Goal: Transaction & Acquisition: Purchase product/service

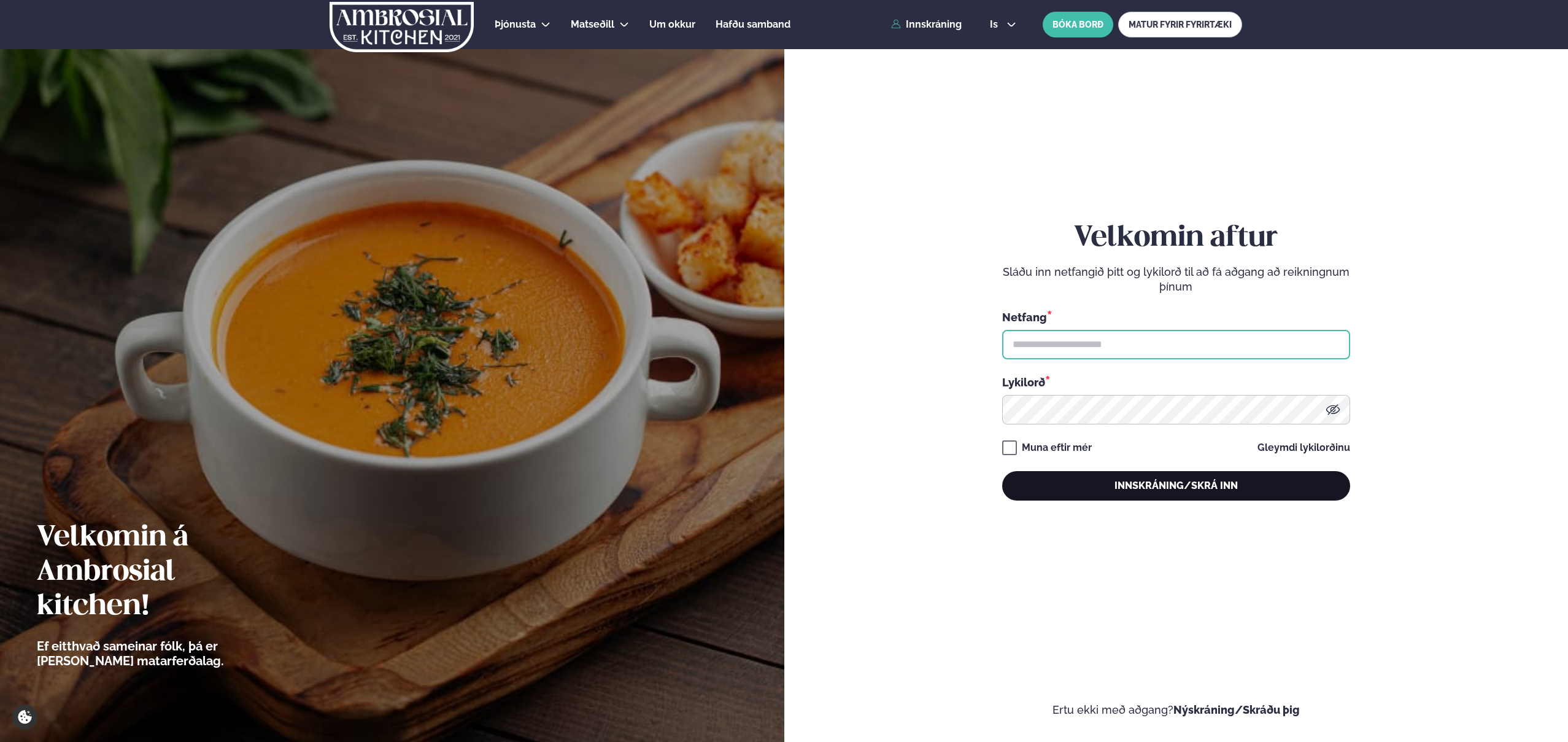
type input "**********"
click at [1188, 483] on button "Innskráning/Skrá inn" at bounding box center [1175, 486] width 348 height 30
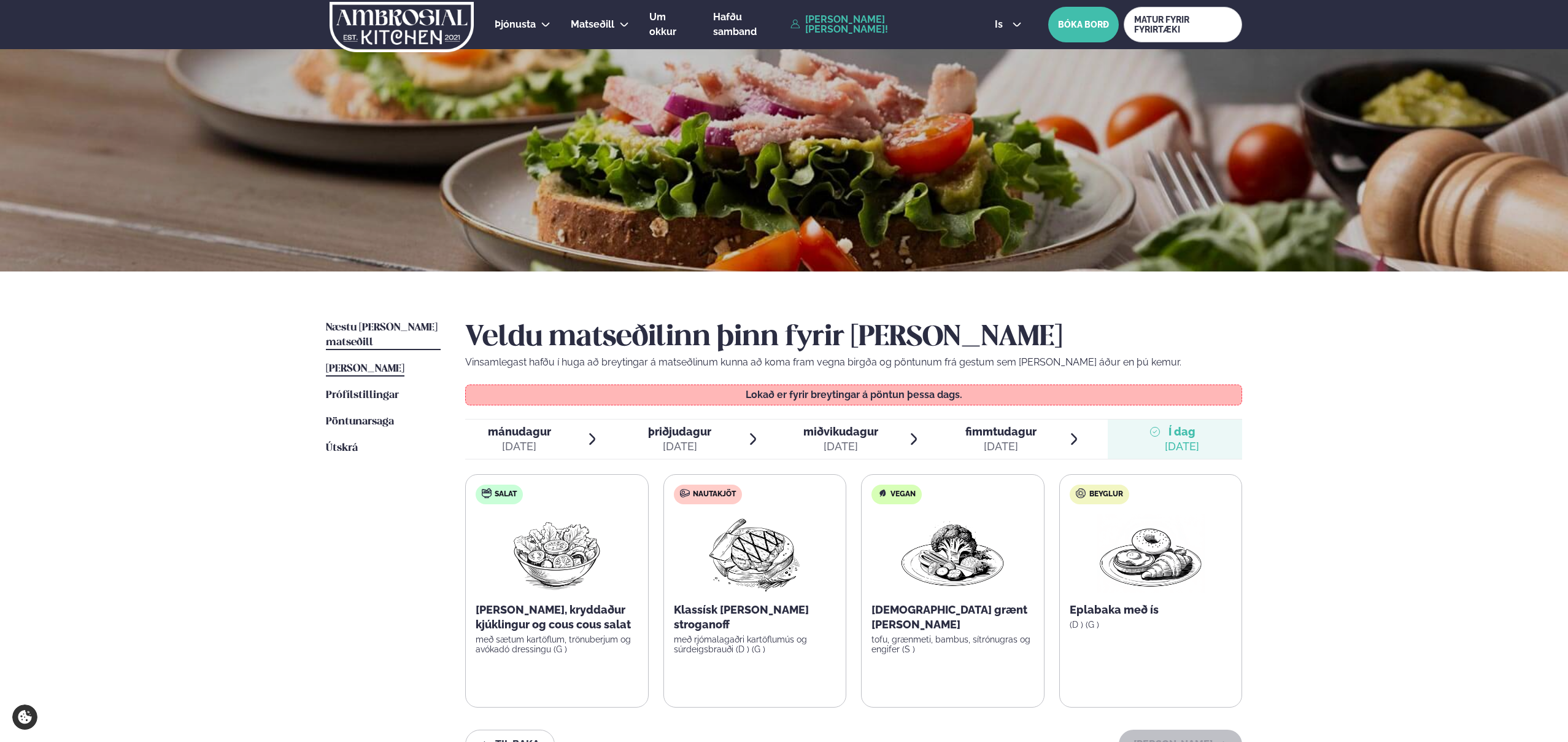
click at [367, 325] on span "Næstu [PERSON_NAME] matseðill" at bounding box center [381, 335] width 111 height 26
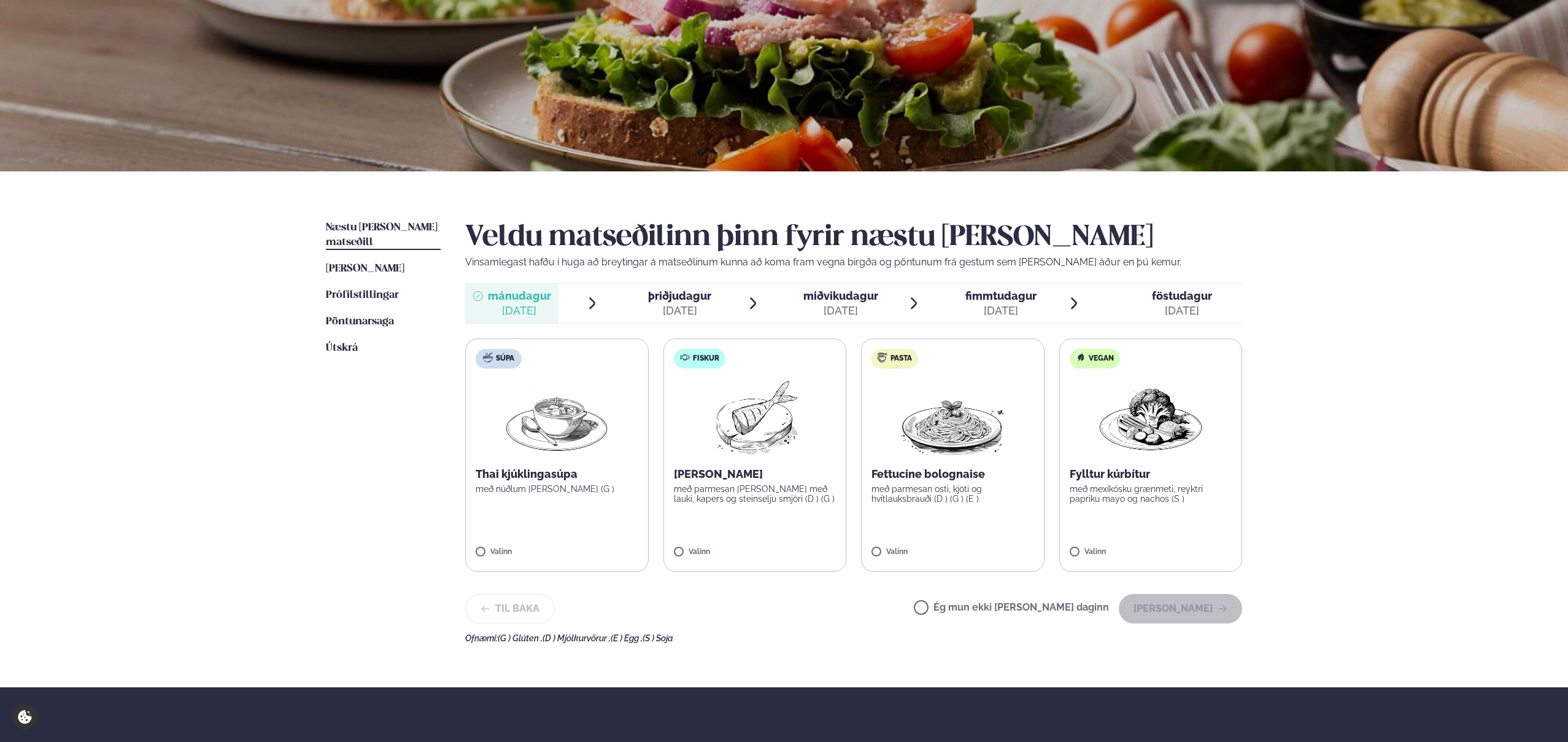
scroll to position [114, 0]
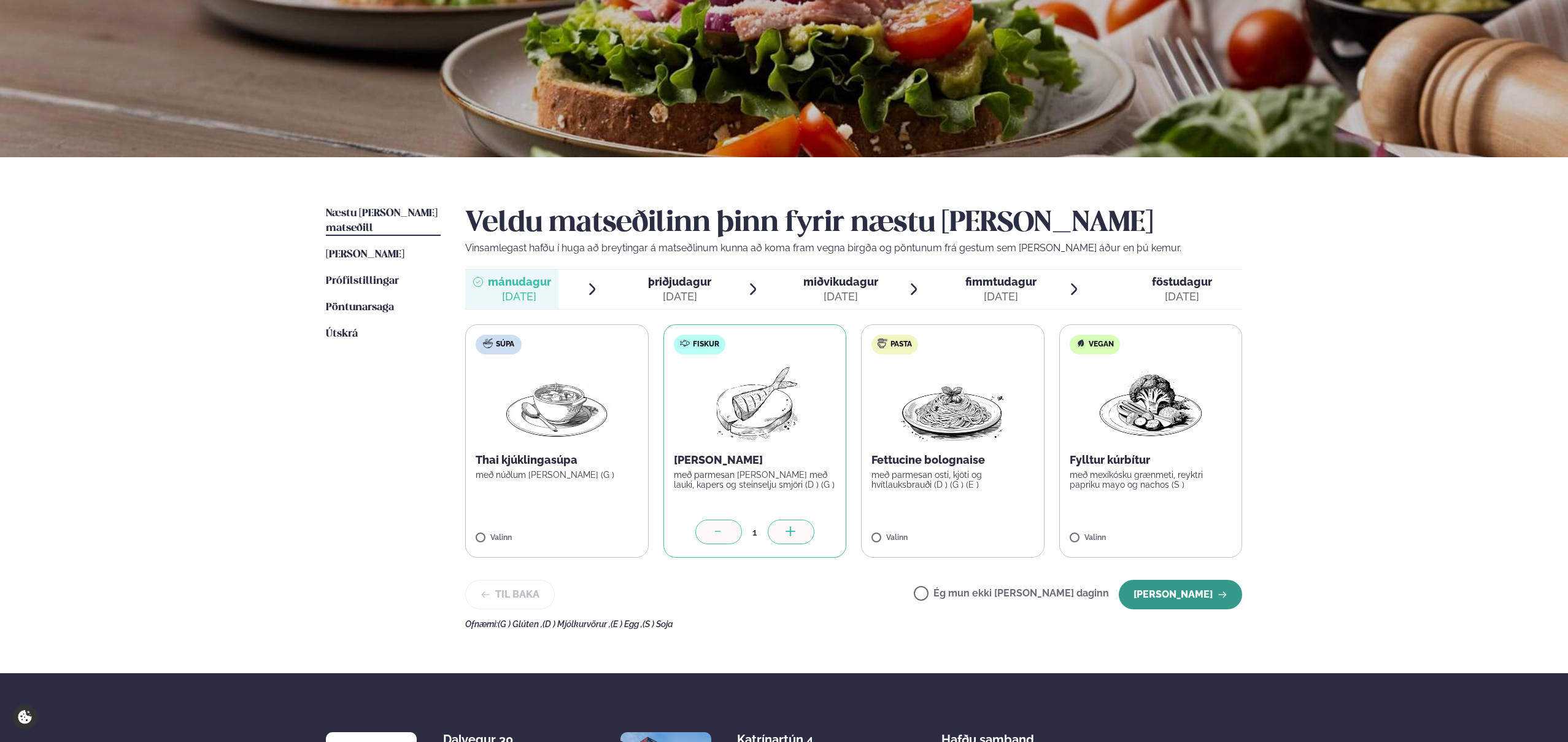
click at [1177, 597] on button "[PERSON_NAME]" at bounding box center [1180, 594] width 123 height 30
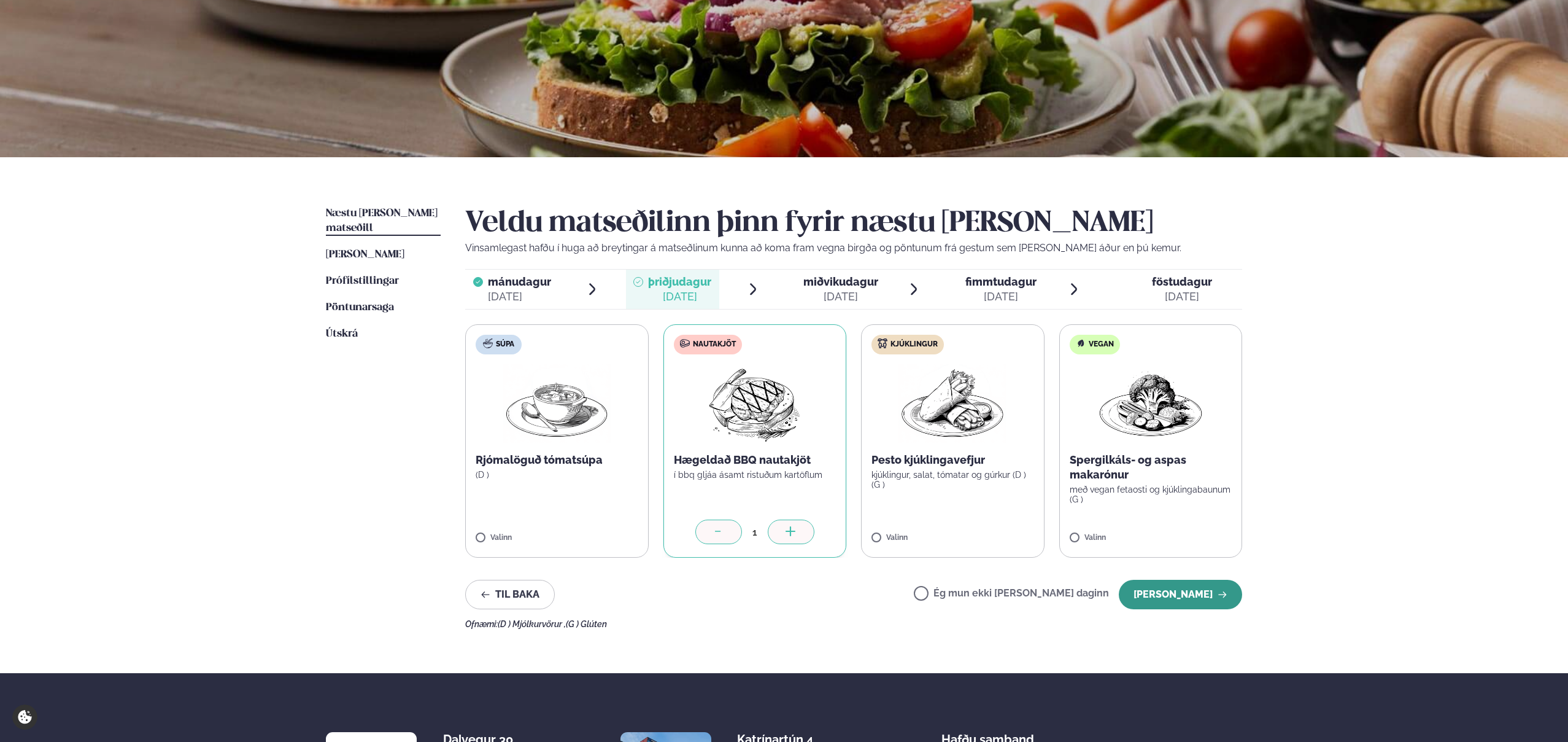
click at [1186, 595] on button "[PERSON_NAME]" at bounding box center [1180, 594] width 123 height 30
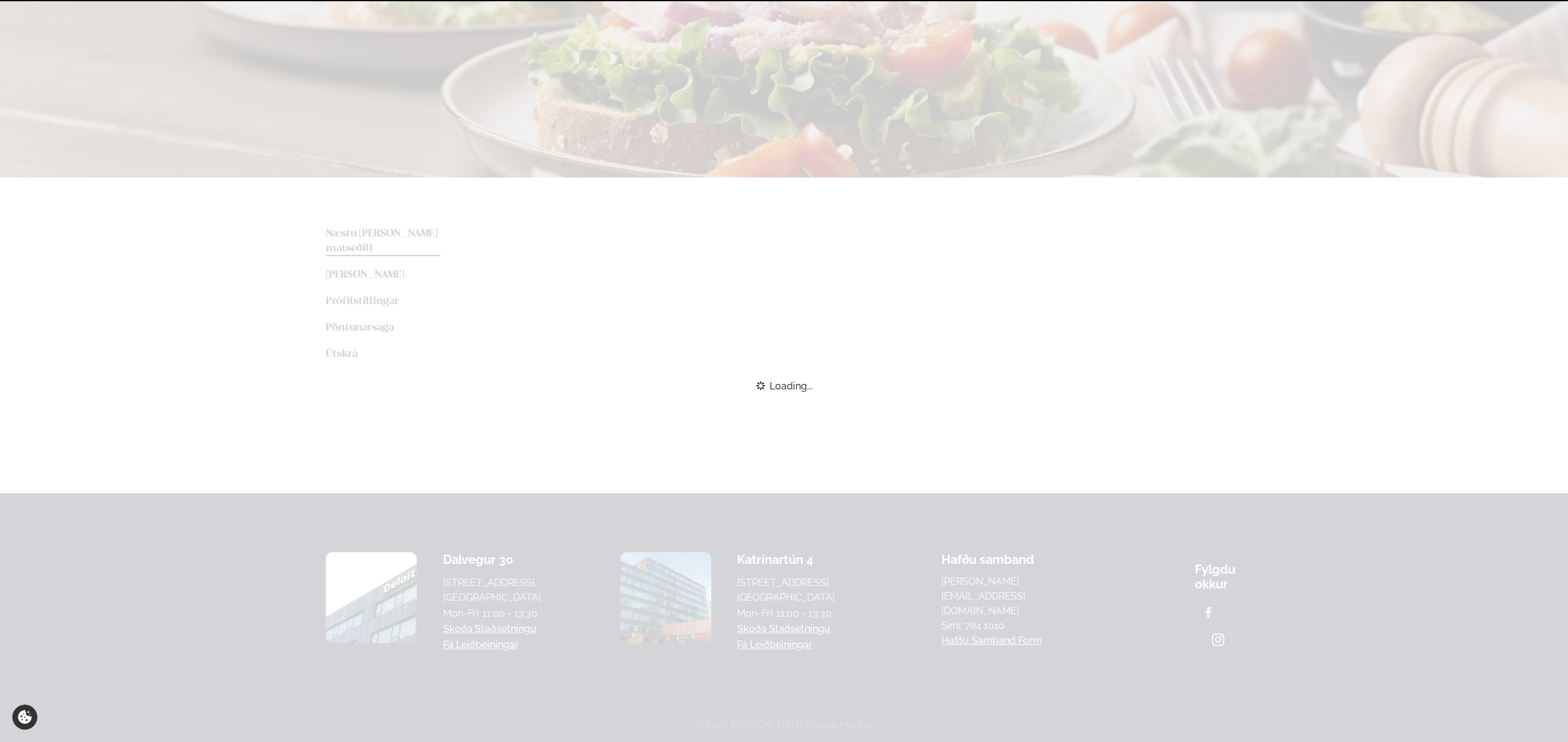
scroll to position [110, 0]
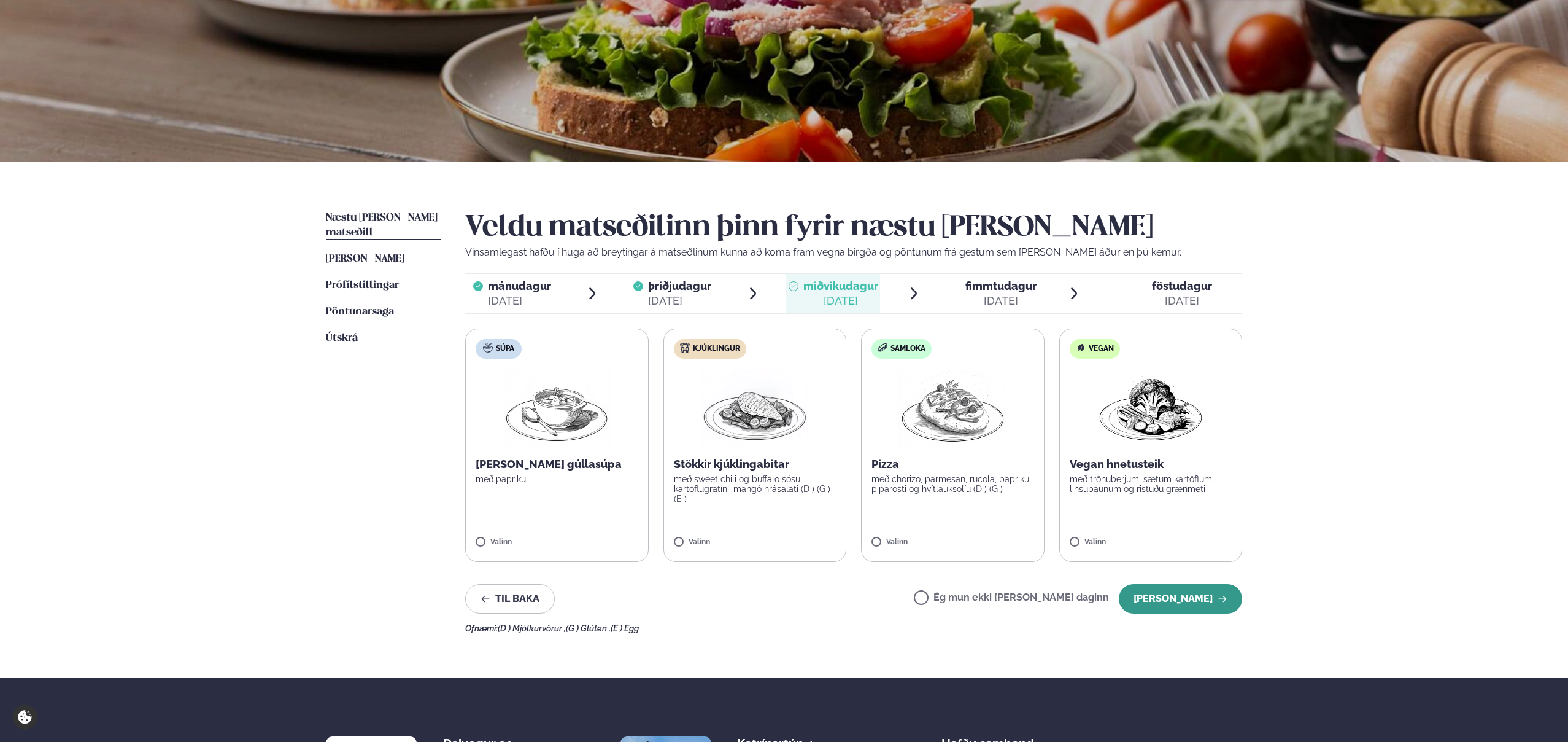
click at [1170, 597] on button "[PERSON_NAME]" at bounding box center [1180, 599] width 123 height 30
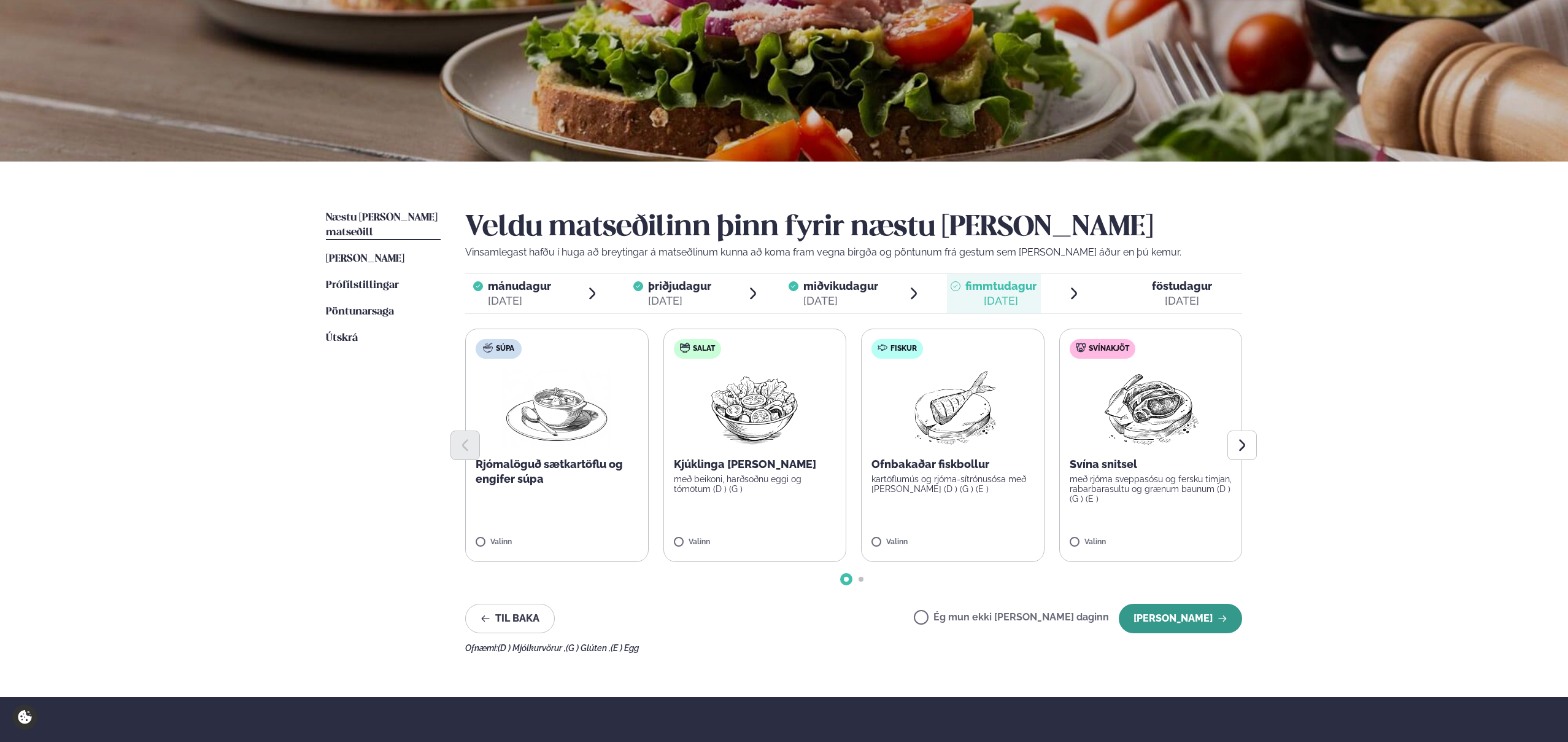
click at [1179, 615] on button "[PERSON_NAME]" at bounding box center [1180, 618] width 123 height 30
